Goal: Task Accomplishment & Management: Manage account settings

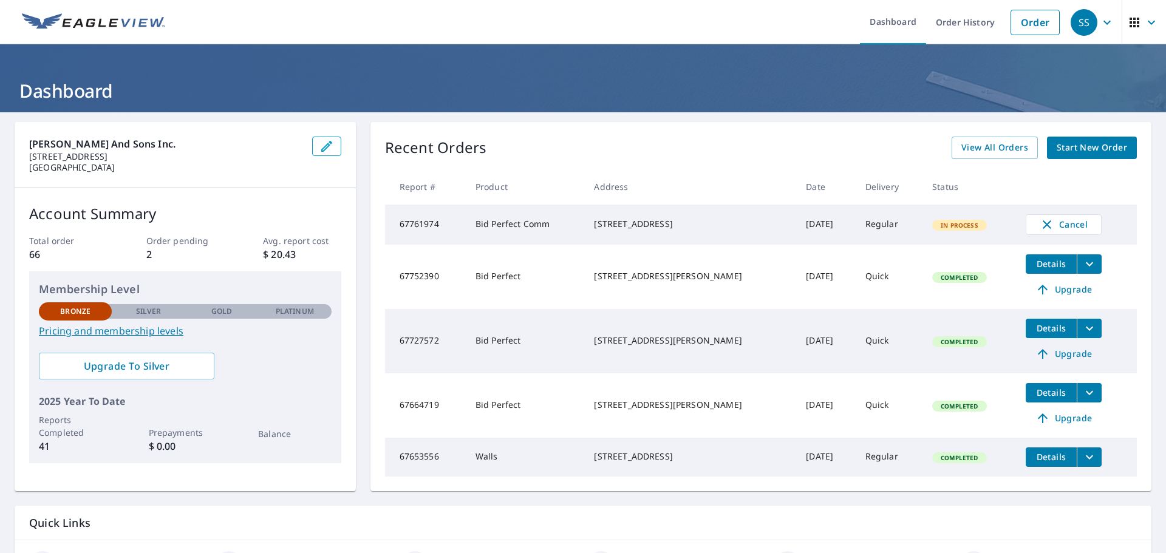
click at [796, 227] on td "[DATE]" at bounding box center [825, 225] width 59 height 40
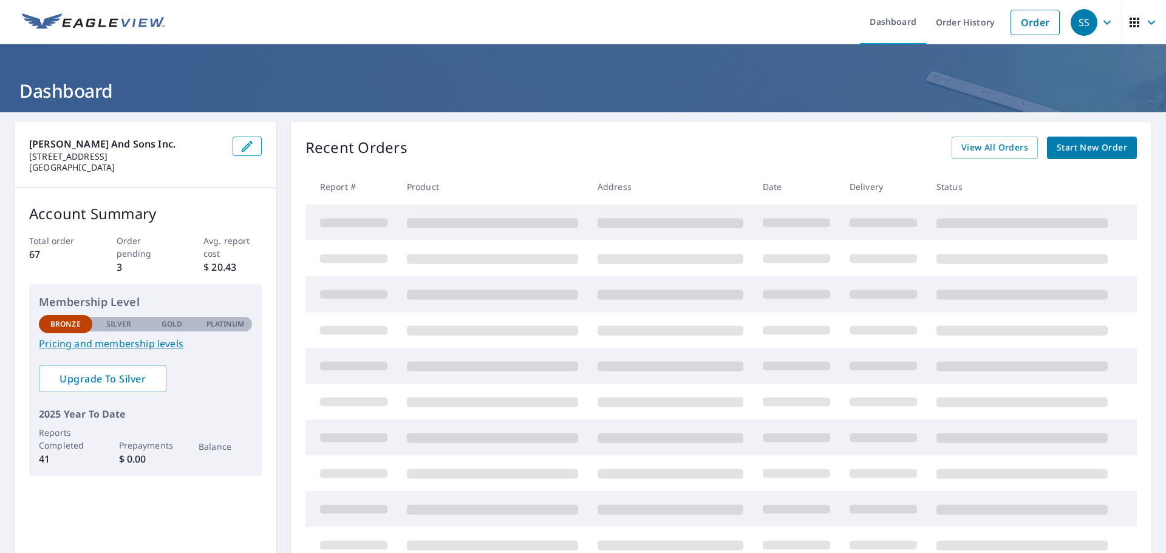
click at [242, 151] on icon "button" at bounding box center [247, 146] width 15 height 15
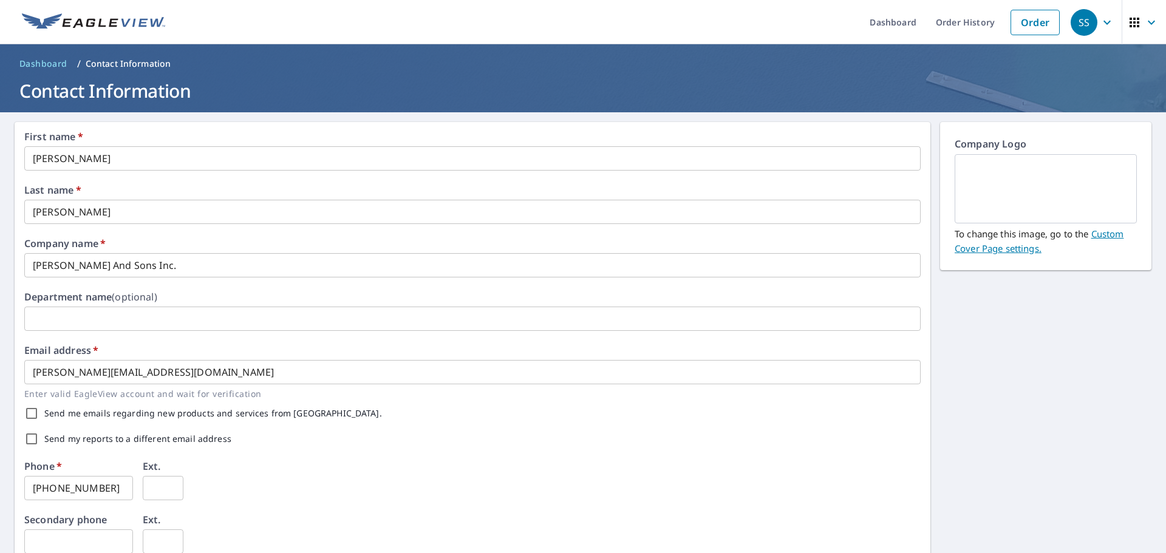
click at [1105, 232] on link "Custom Cover Page settings." at bounding box center [1039, 241] width 169 height 27
click at [959, 152] on p "Company Logo" at bounding box center [1046, 146] width 182 height 18
click at [1020, 199] on img at bounding box center [1045, 189] width 153 height 66
click at [1101, 231] on link "Custom Cover Page settings." at bounding box center [1039, 241] width 169 height 27
click at [998, 160] on img at bounding box center [1045, 189] width 153 height 66
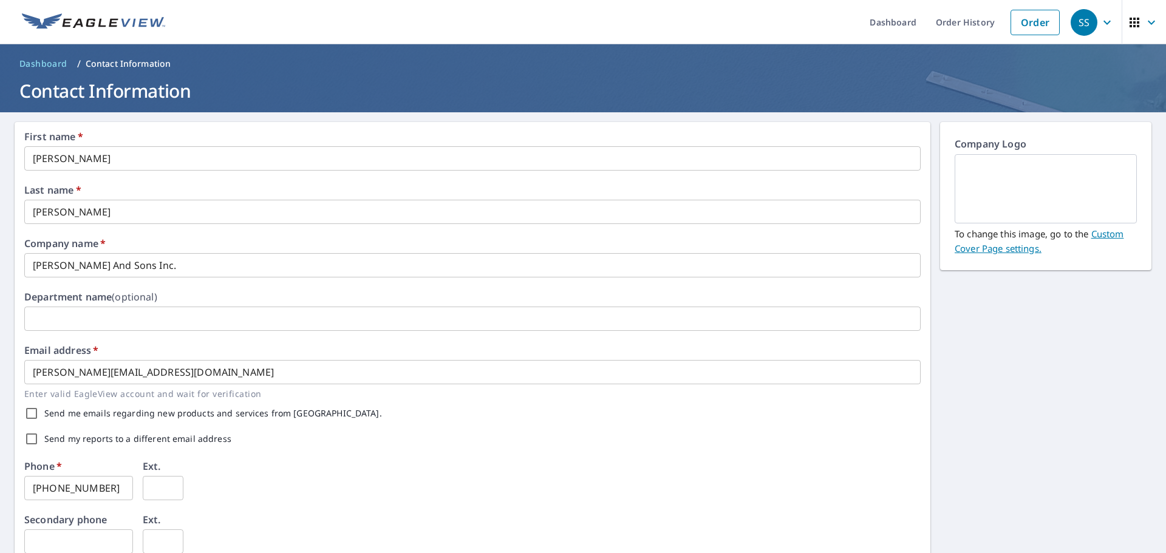
click at [995, 143] on p "Company Logo" at bounding box center [1046, 146] width 182 height 18
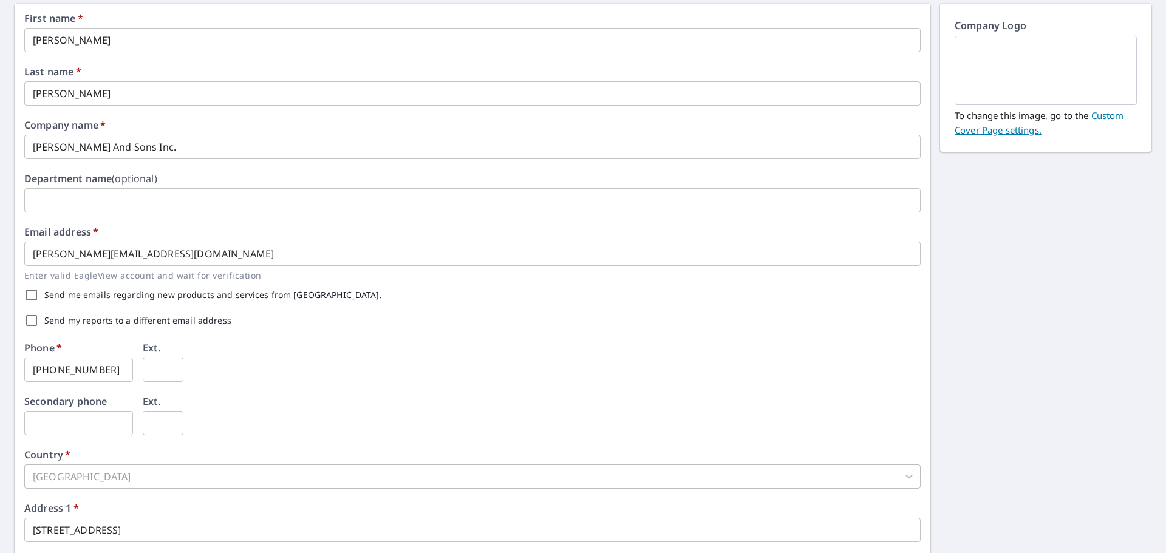
scroll to position [121, 0]
click at [78, 319] on label "Send my reports to a different email address" at bounding box center [137, 317] width 187 height 9
click at [44, 319] on input "Send my reports to a different email address" at bounding box center [32, 318] width 26 height 26
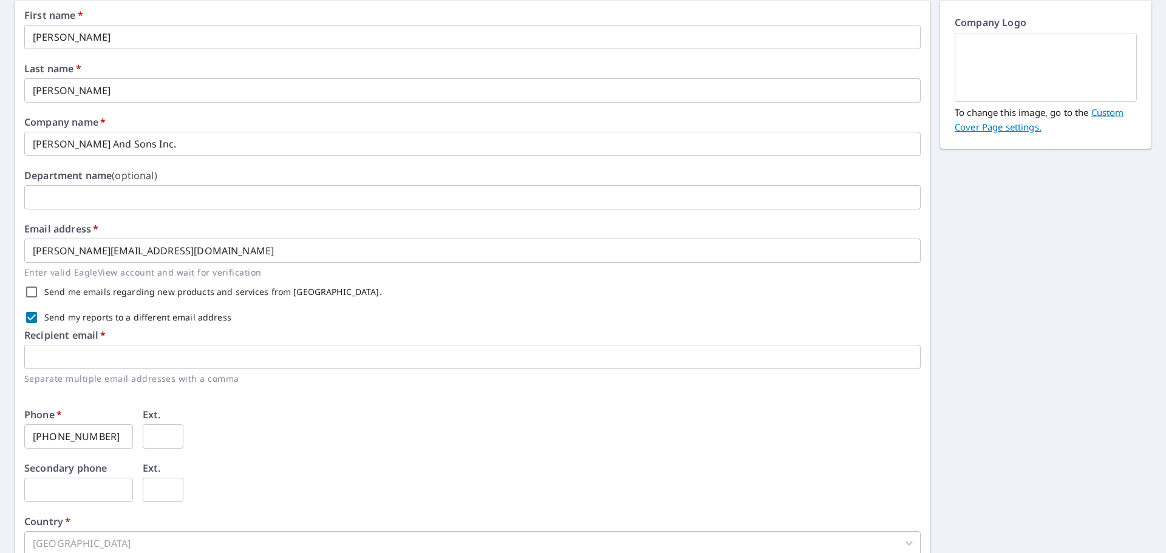
click at [78, 319] on label "Send my reports to a different email address" at bounding box center [137, 317] width 187 height 9
click at [44, 319] on input "Send my reports to a different email address" at bounding box center [32, 318] width 26 height 26
checkbox input "false"
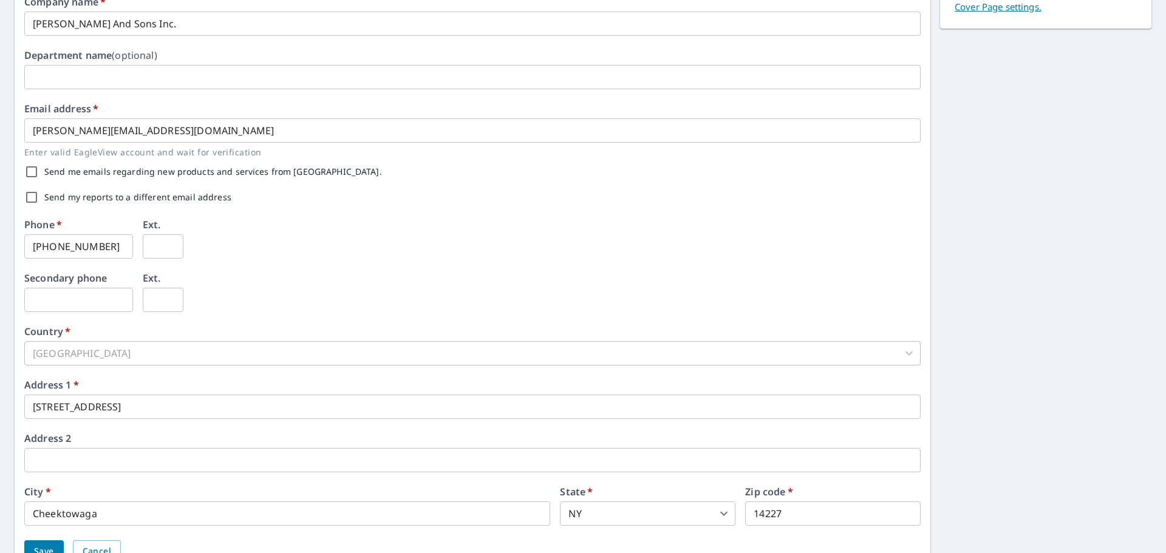
scroll to position [243, 0]
click at [38, 346] on div "United States" at bounding box center [472, 352] width 896 height 24
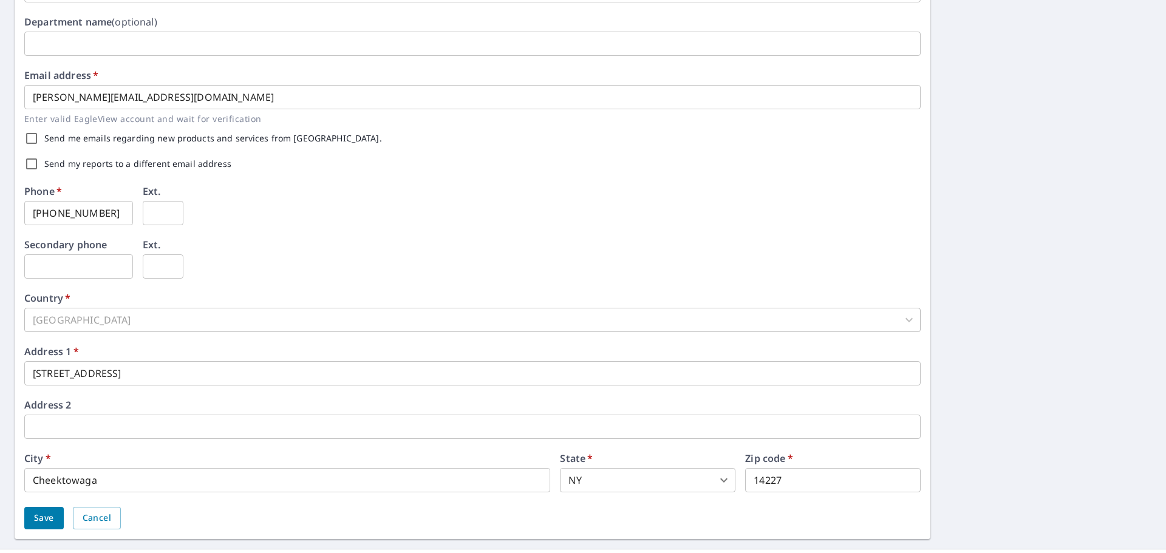
scroll to position [302, 0]
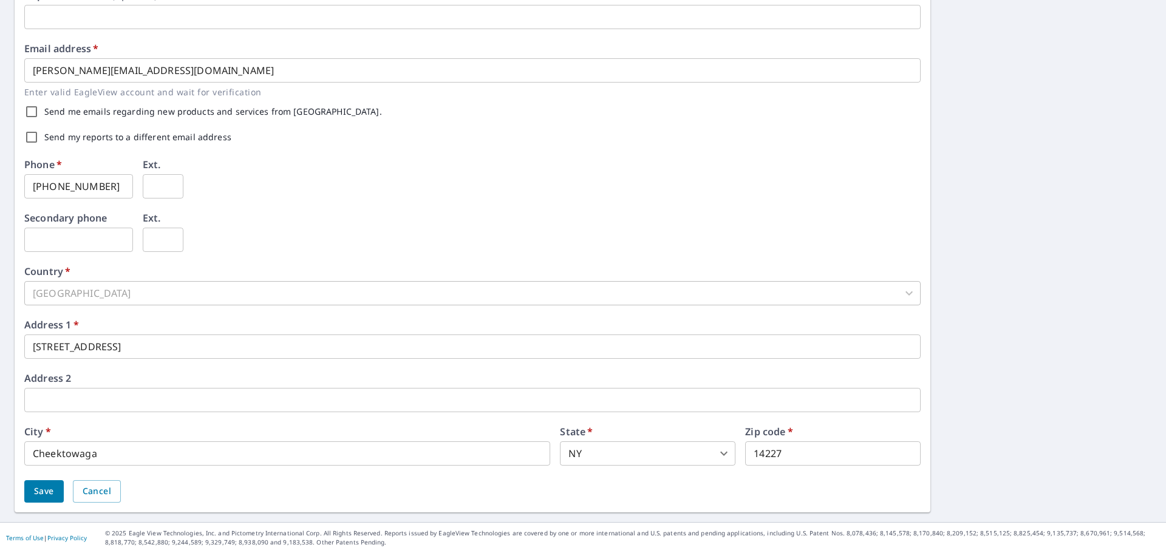
drag, startPoint x: 100, startPoint y: 299, endPoint x: 121, endPoint y: 298, distance: 21.3
click at [101, 299] on div "United States" at bounding box center [472, 293] width 896 height 24
drag, startPoint x: 137, startPoint y: 297, endPoint x: 154, endPoint y: 293, distance: 18.0
click at [138, 297] on div "United States" at bounding box center [472, 293] width 896 height 24
click at [156, 293] on div "United States" at bounding box center [472, 293] width 896 height 24
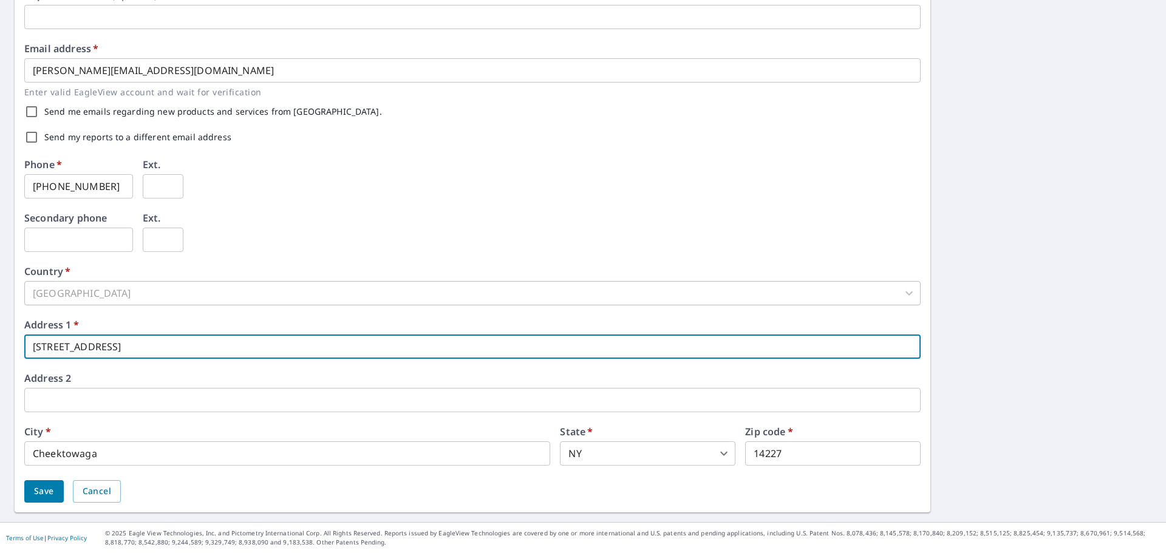
click at [126, 350] on input "[STREET_ADDRESS]" at bounding box center [472, 347] width 896 height 24
click at [127, 350] on input "[STREET_ADDRESS]" at bounding box center [472, 347] width 896 height 24
type input "5911 Transit Road"
click at [177, 452] on input "Cheektowaga" at bounding box center [287, 453] width 526 height 24
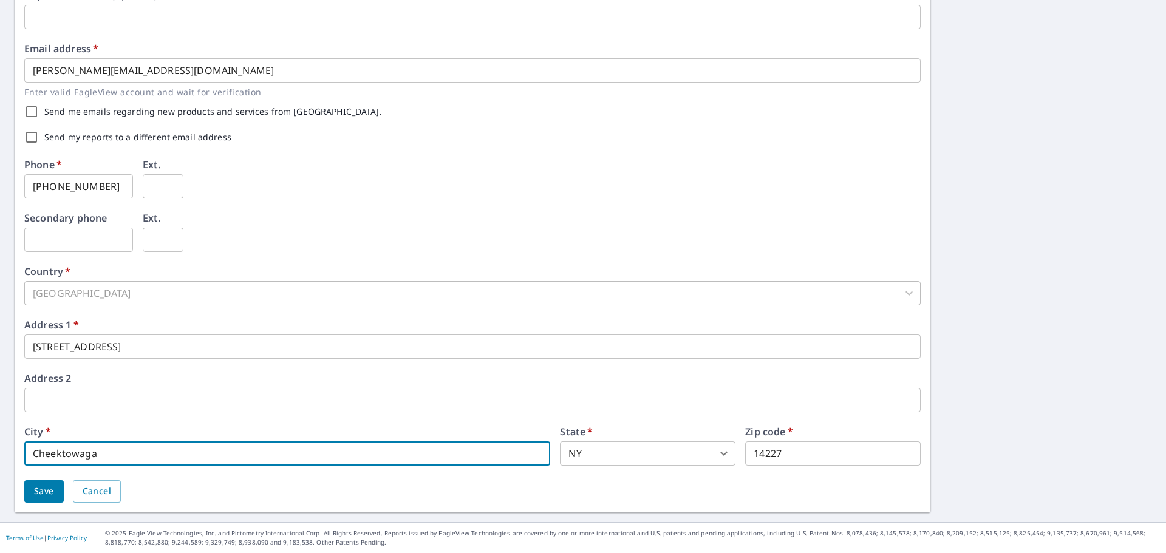
click at [176, 452] on input "Cheektowaga" at bounding box center [287, 453] width 526 height 24
type input "Depew"
click at [822, 461] on input "14227" at bounding box center [832, 453] width 175 height 24
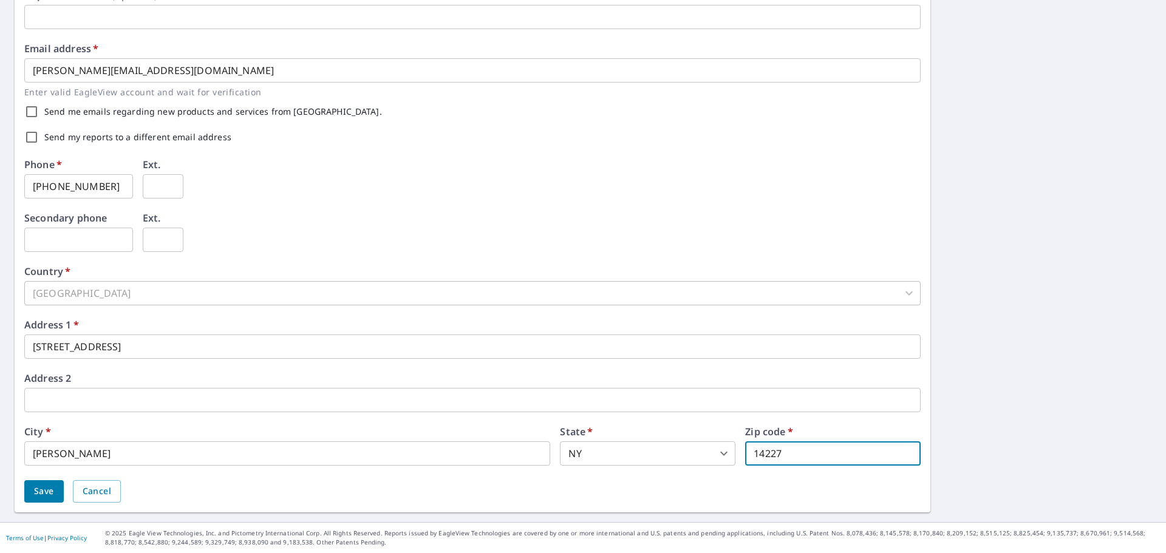
click at [822, 461] on input "14227" at bounding box center [832, 453] width 175 height 24
type input "14043"
click at [922, 438] on div "First name   * Sabino ​ Last name   * Scarpone ​ Company name   * Scarpone And …" at bounding box center [583, 167] width 1166 height 712
click at [33, 496] on button "Save" at bounding box center [43, 491] width 39 height 22
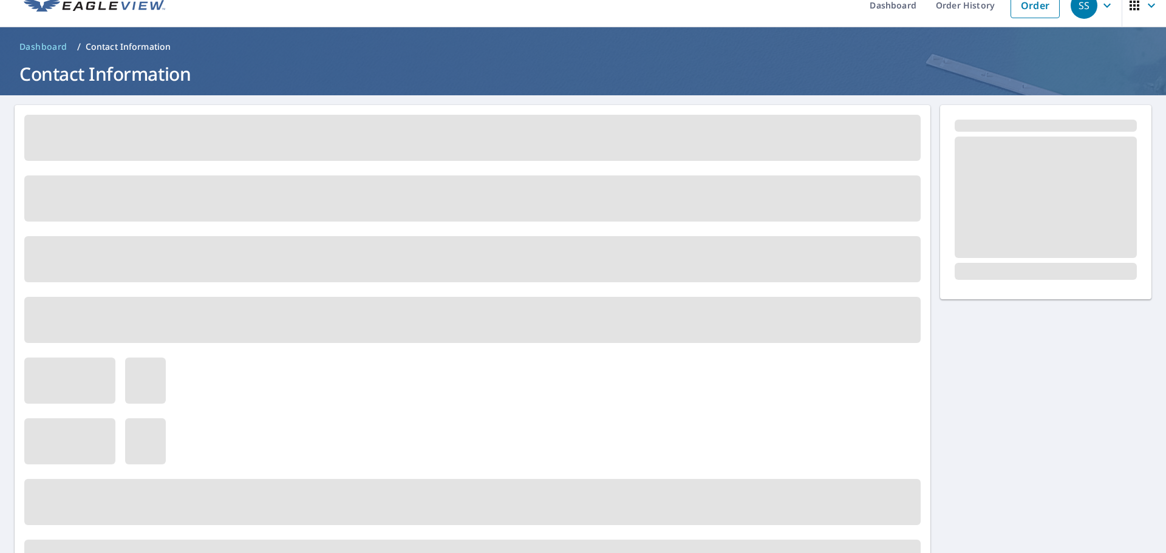
scroll to position [0, 0]
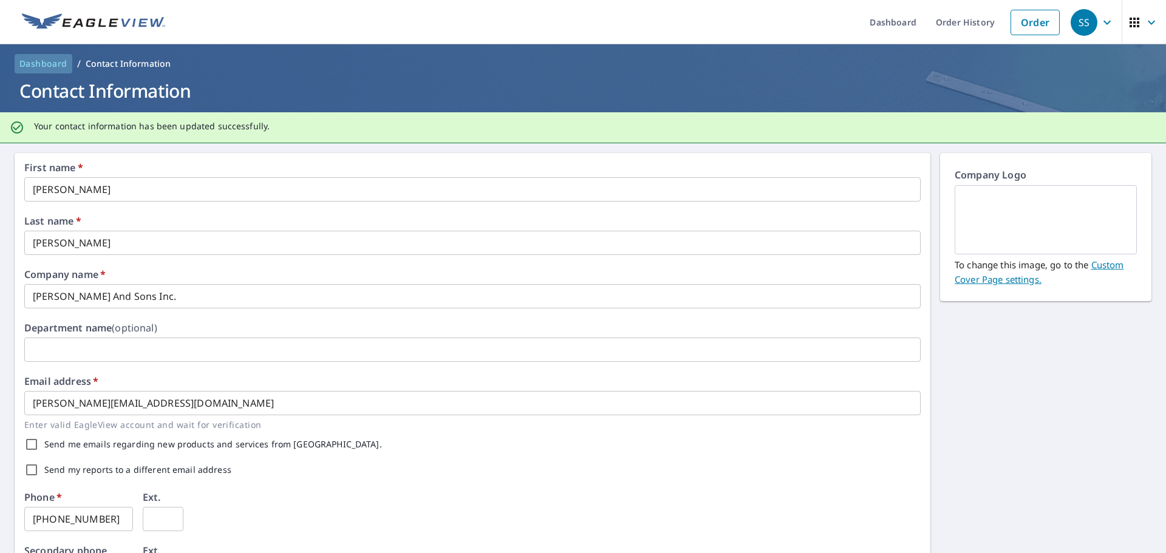
click at [43, 61] on span "Dashboard" at bounding box center [43, 64] width 48 height 12
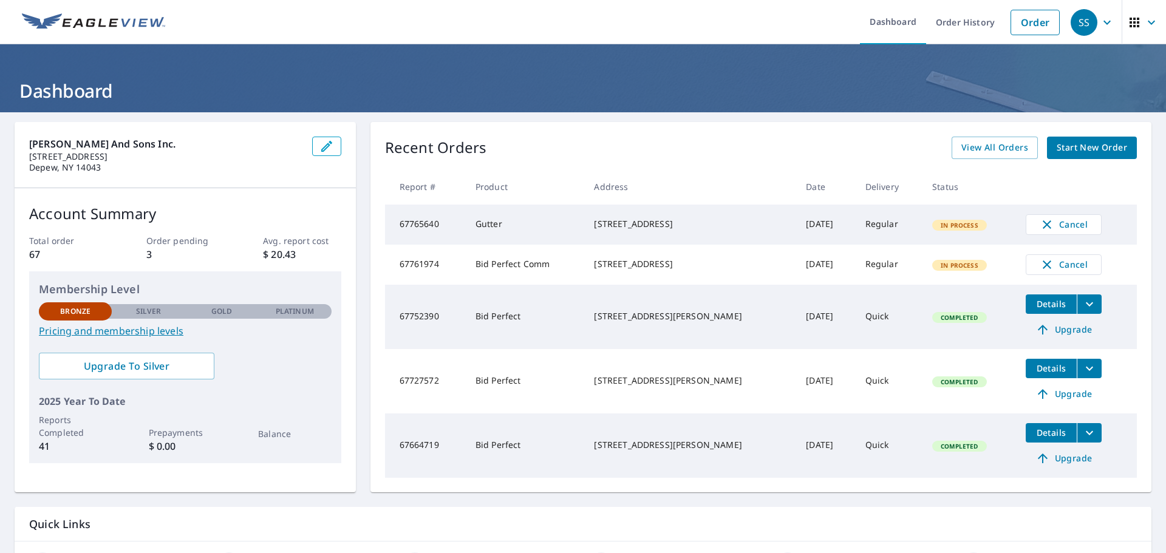
click at [796, 264] on td "[DATE]" at bounding box center [825, 265] width 59 height 40
